Goal: Task Accomplishment & Management: Manage account settings

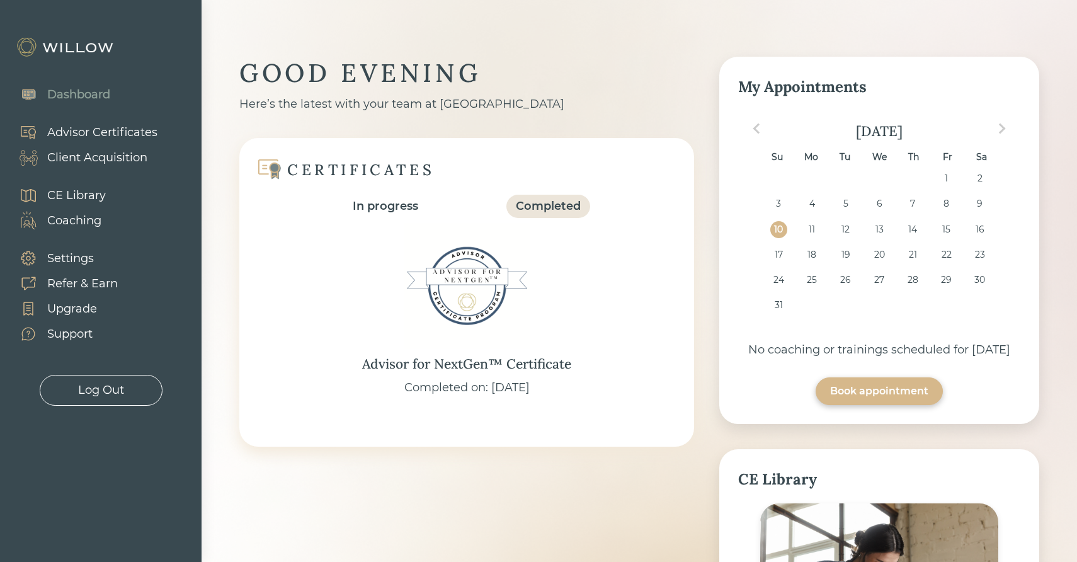
click at [127, 160] on div "Client Acquisition" at bounding box center [97, 157] width 100 height 17
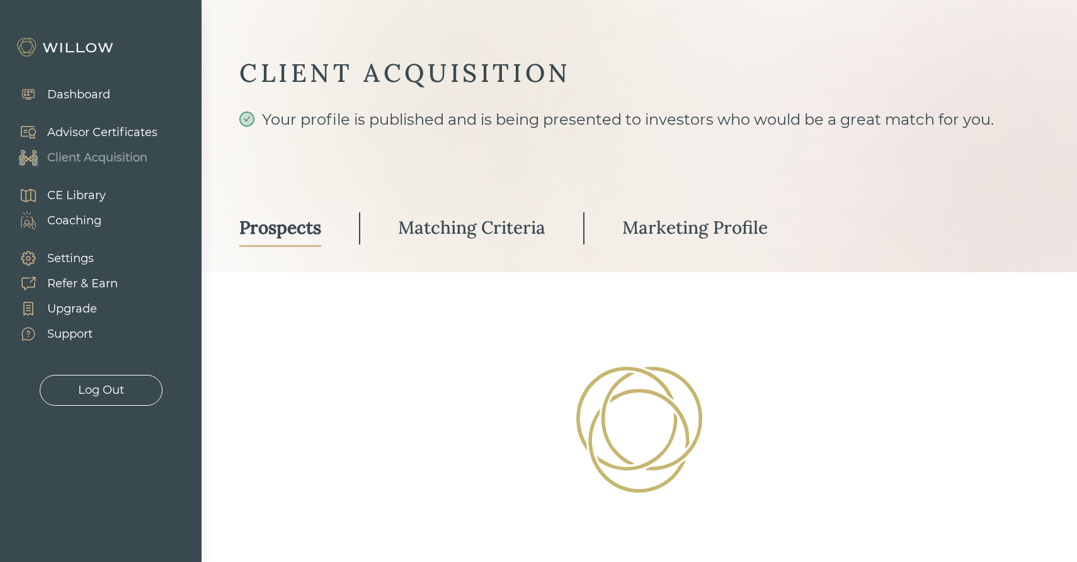
select select "3"
